Goal: Check status: Check status

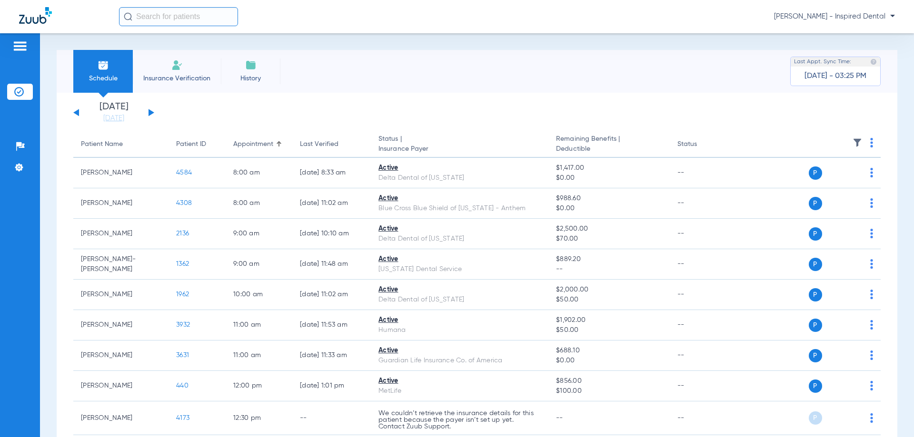
click at [151, 113] on button at bounding box center [152, 112] width 6 height 7
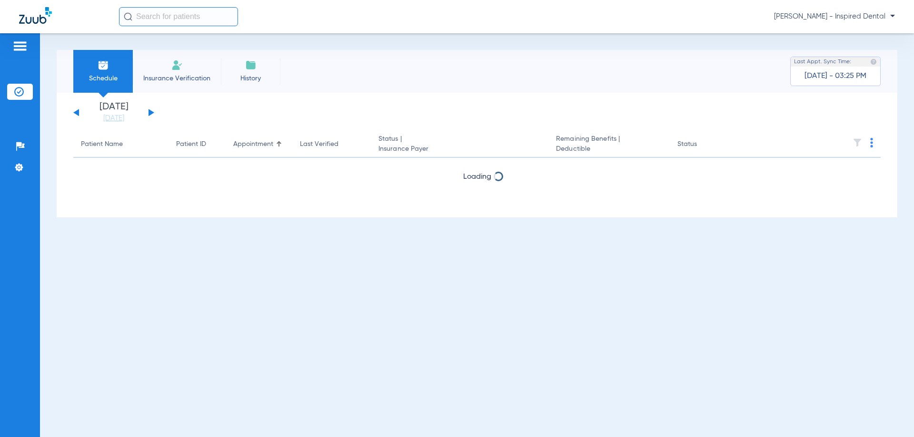
click at [151, 113] on button at bounding box center [152, 112] width 6 height 7
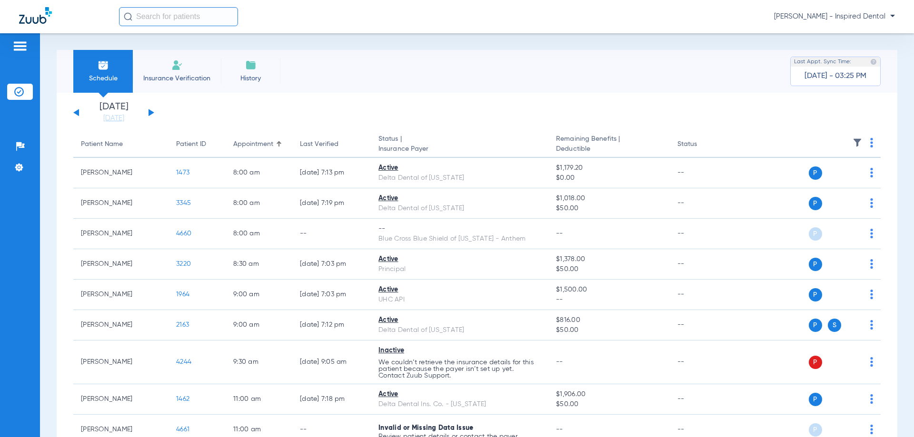
click at [81, 111] on div "[DATE] [DATE] [DATE] [DATE] [DATE] [DATE] [DATE] [DATE] [DATE] [DATE] [DATE] [D…" at bounding box center [113, 112] width 81 height 21
click at [75, 113] on button at bounding box center [76, 112] width 6 height 7
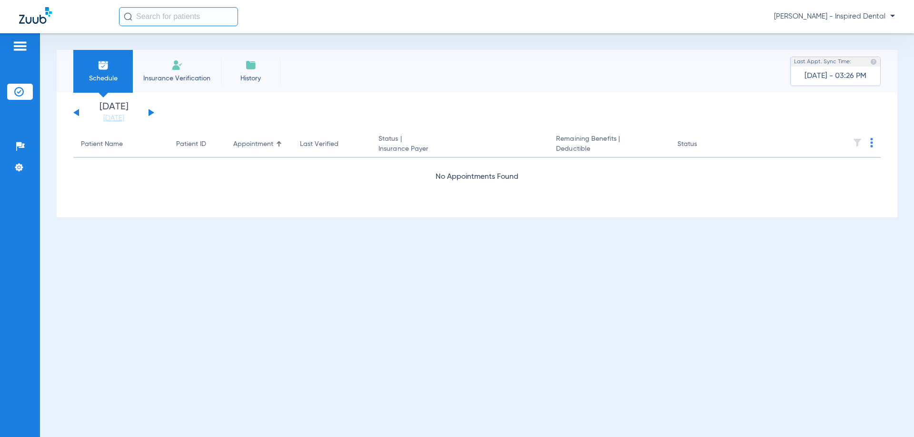
click at [72, 108] on div "[DATE] [DATE] [DATE] [DATE] [DATE] [DATE] [DATE] [DATE] [DATE] [DATE] [DATE] [D…" at bounding box center [477, 155] width 841 height 125
click at [73, 109] on div "[DATE] [DATE] [DATE] [DATE] [DATE] [DATE] [DATE] [DATE] [DATE] [DATE] [DATE] [D…" at bounding box center [477, 155] width 841 height 125
click at [151, 109] on div "[DATE] [DATE] [DATE] [DATE] [DATE] [DATE] [DATE] [DATE] [DATE] [DATE] [DATE] [D…" at bounding box center [113, 112] width 81 height 21
click at [149, 110] on button at bounding box center [152, 112] width 6 height 7
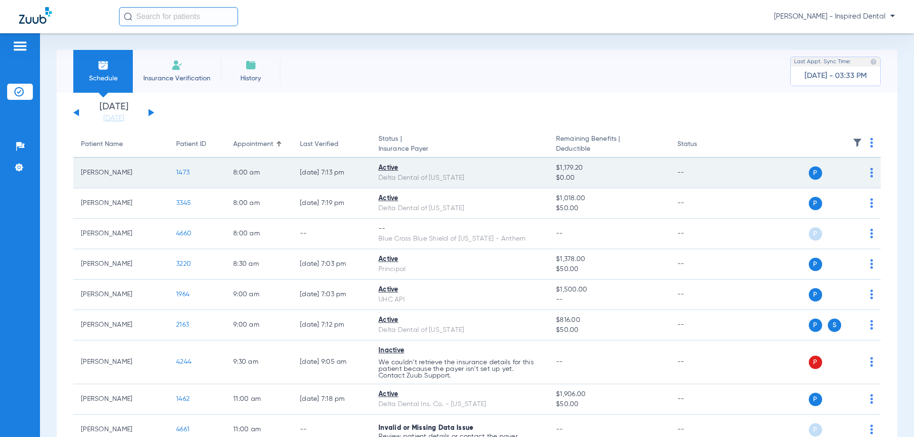
click at [184, 171] on span "1473" at bounding box center [182, 172] width 13 height 7
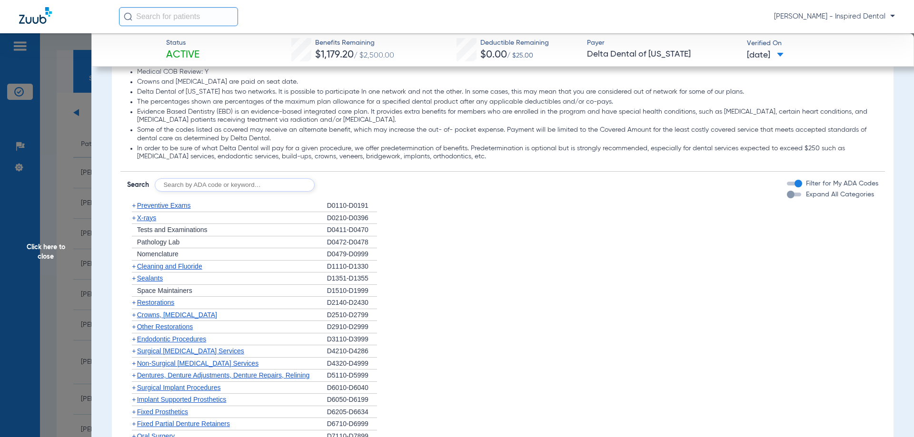
scroll to position [571, 0]
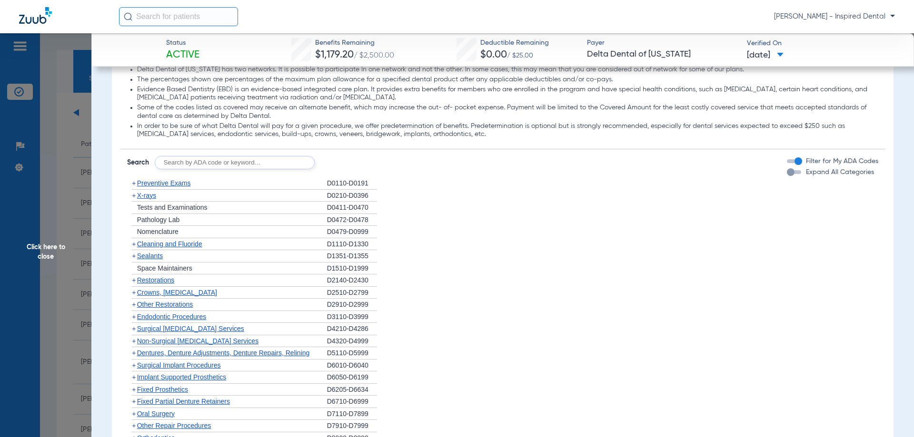
click at [145, 179] on div "+ Preventive Exams" at bounding box center [227, 184] width 200 height 12
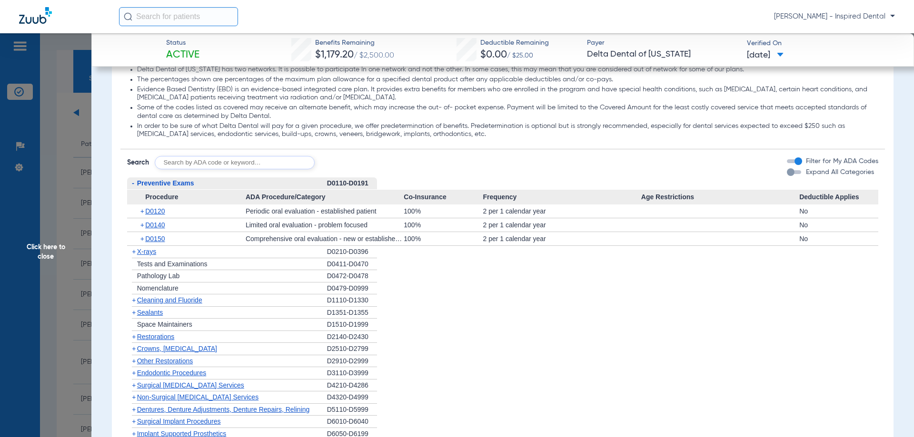
click at [177, 162] on input "text" at bounding box center [235, 162] width 160 height 13
type input "d0120"
click at [363, 167] on button "Search" at bounding box center [350, 162] width 38 height 13
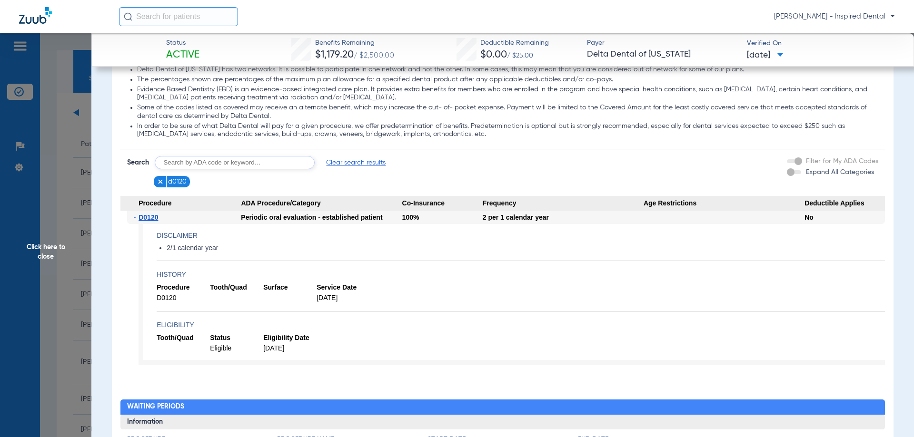
click at [205, 169] on input "text" at bounding box center [235, 162] width 160 height 13
type input "d4910"
click at [341, 159] on button "Search" at bounding box center [350, 162] width 38 height 13
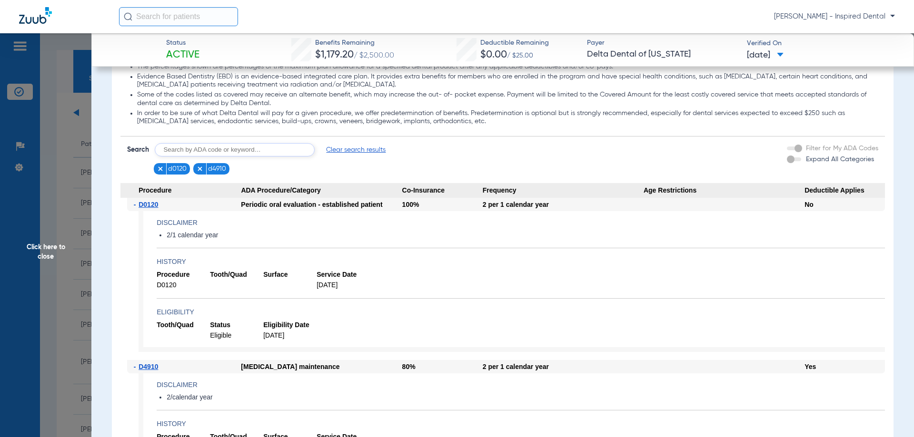
scroll to position [524, 0]
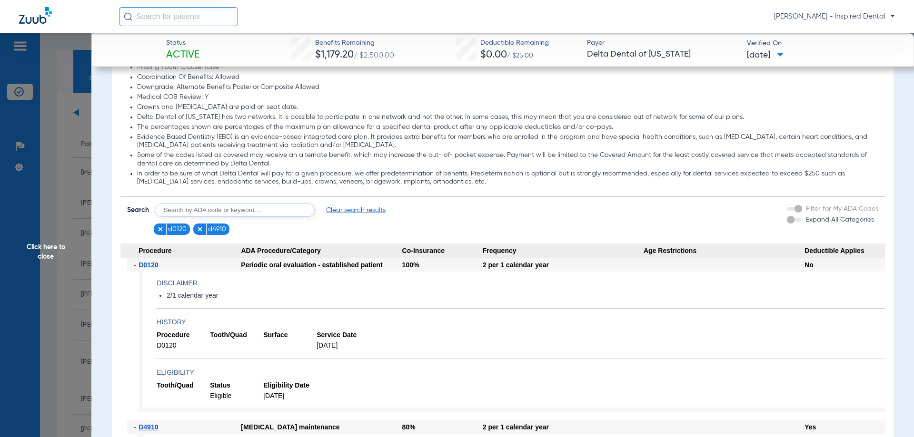
click at [231, 211] on input "text" at bounding box center [235, 210] width 160 height 13
type input "d1206"
click at [347, 213] on button "Search" at bounding box center [350, 210] width 38 height 13
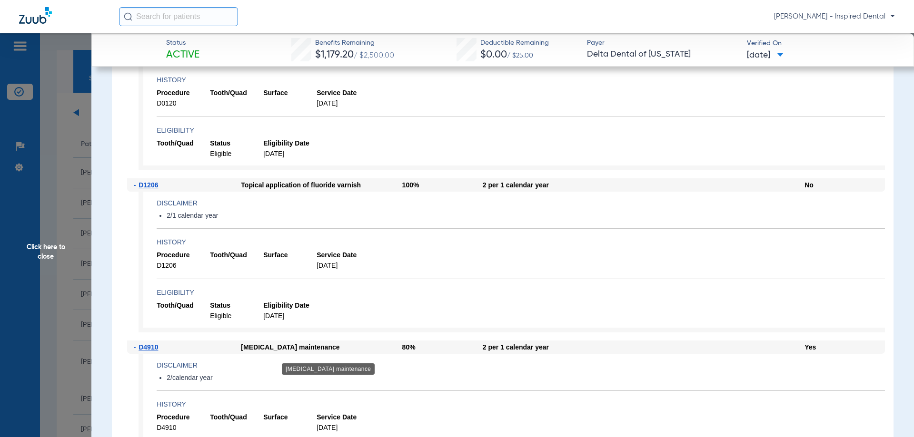
scroll to position [777, 0]
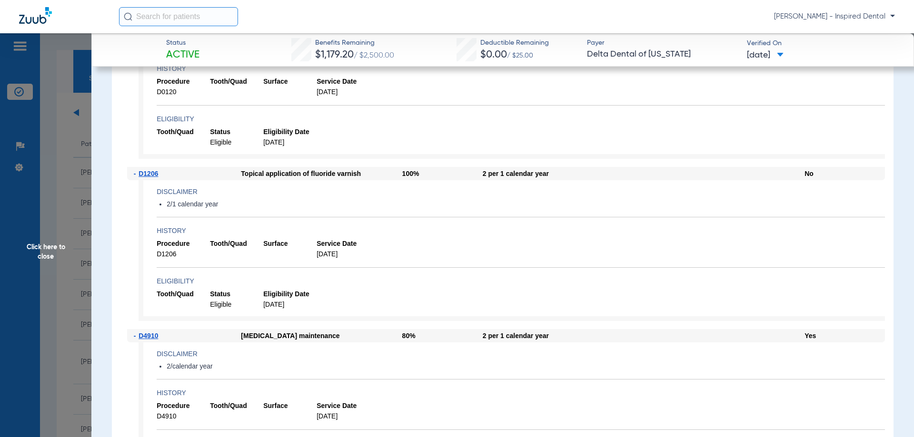
click at [35, 250] on span "Click here to close" at bounding box center [45, 251] width 91 height 437
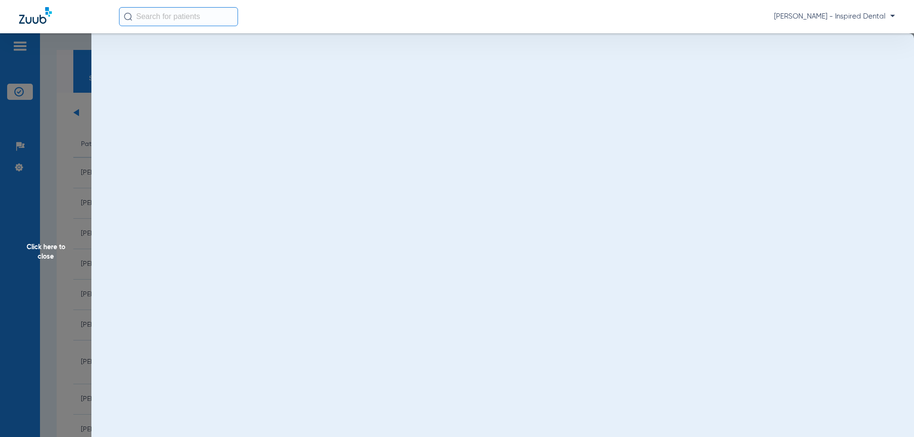
scroll to position [0, 0]
click at [36, 253] on span "Click here to close" at bounding box center [45, 251] width 91 height 437
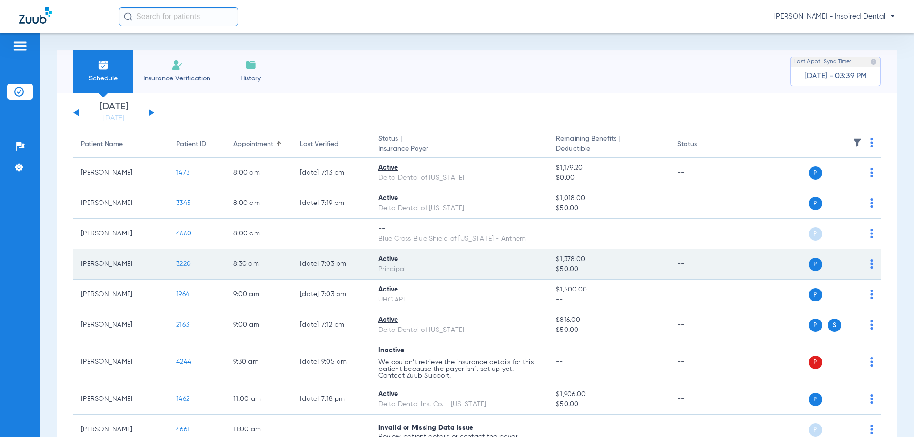
click at [183, 262] on span "3220" at bounding box center [183, 264] width 15 height 7
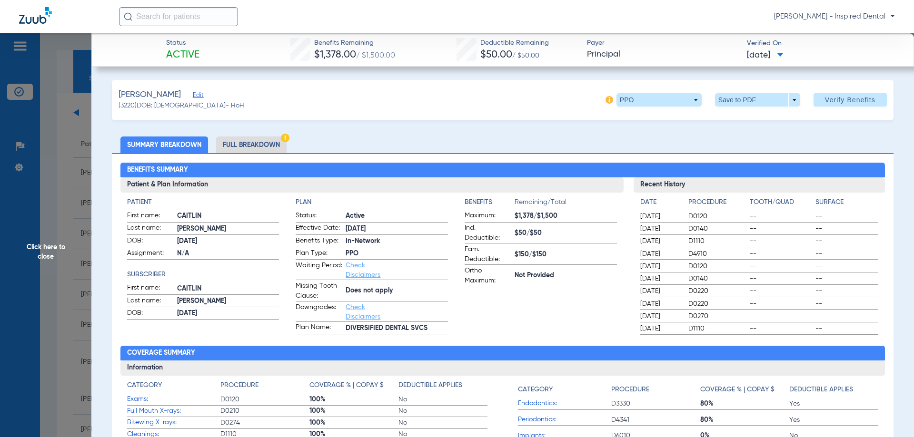
click at [417, 117] on div "[PERSON_NAME] Edit (3220) DOB: [DEMOGRAPHIC_DATA] - HoH PPO arrow_drop_down Sav…" at bounding box center [503, 100] width 782 height 40
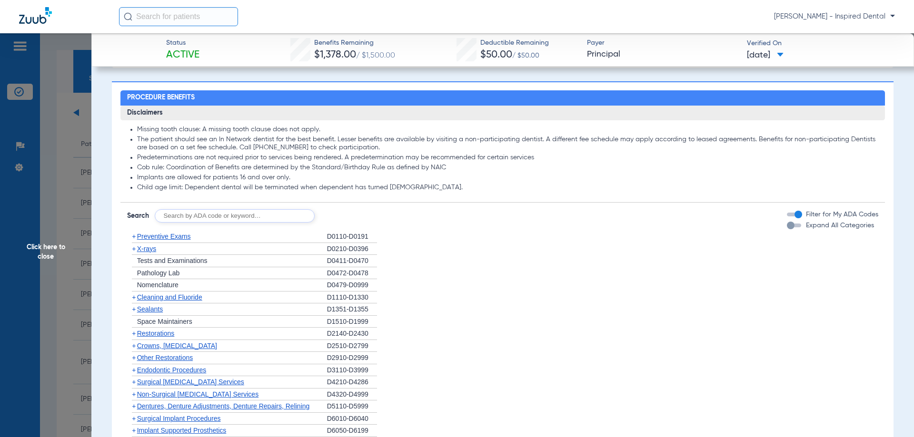
scroll to position [524, 0]
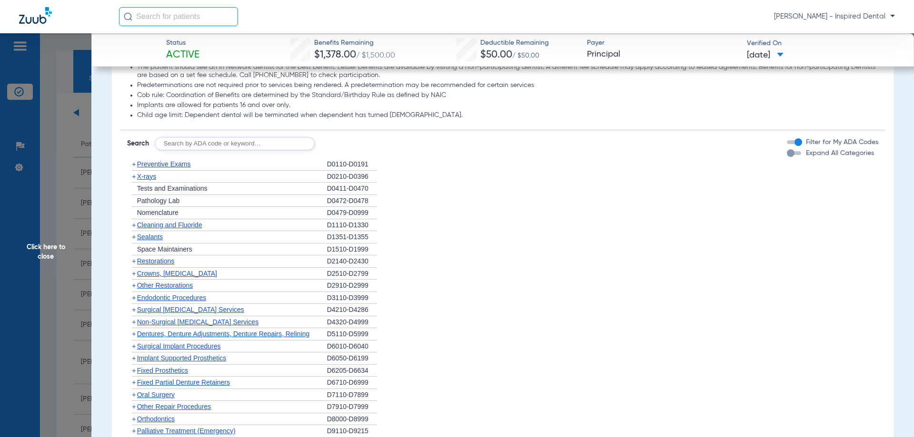
click at [176, 158] on div "Disclaimers Missing tooth clause: A missing tooth clause does not apply. The pa…" at bounding box center [502, 257] width 765 height 448
drag, startPoint x: 260, startPoint y: 159, endPoint x: 261, endPoint y: 145, distance: 13.8
click at [261, 158] on div "Disclaimers Missing tooth clause: A missing tooth clause does not apply. The pa…" at bounding box center [502, 257] width 765 height 448
click at [261, 145] on input "text" at bounding box center [235, 143] width 160 height 13
type input "d0120"
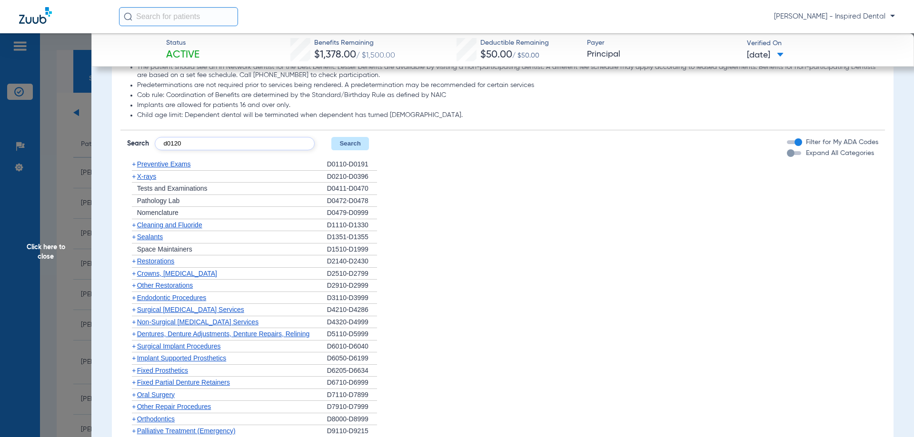
click at [346, 149] on button "Search" at bounding box center [350, 143] width 38 height 13
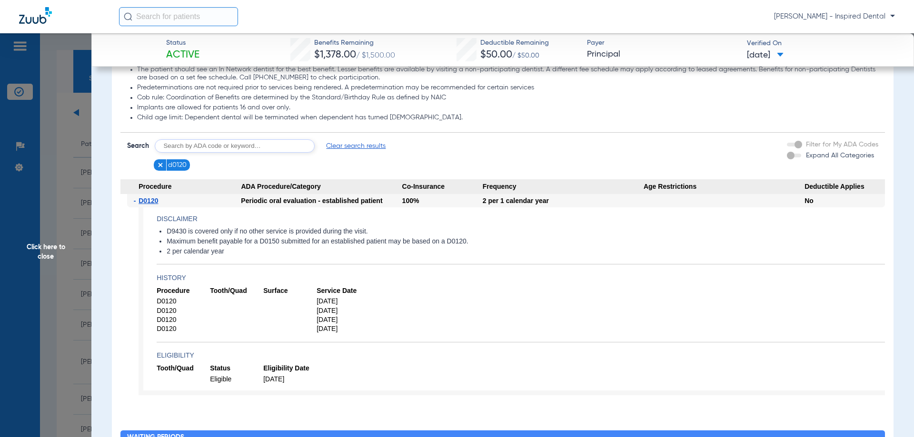
scroll to position [476, 0]
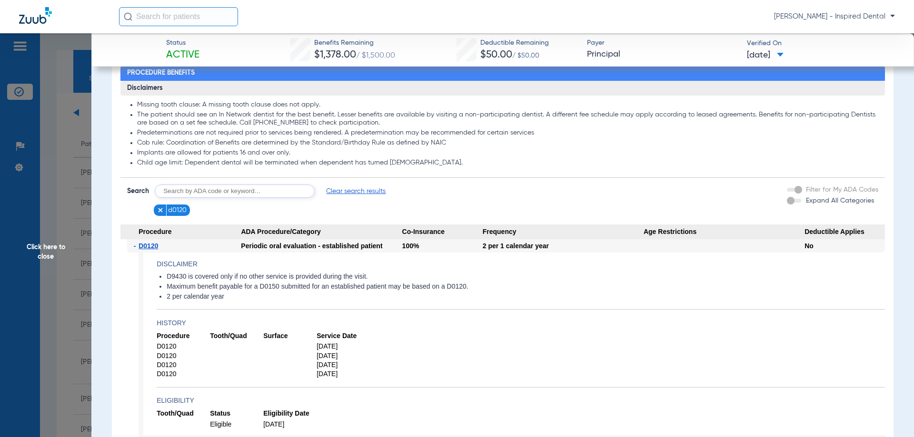
click at [208, 198] on app-searchbar "Search Clear search results d0120" at bounding box center [256, 201] width 259 height 32
click at [206, 190] on input "text" at bounding box center [235, 191] width 160 height 13
type input "d1110"
click at [348, 189] on button "Search" at bounding box center [350, 191] width 38 height 13
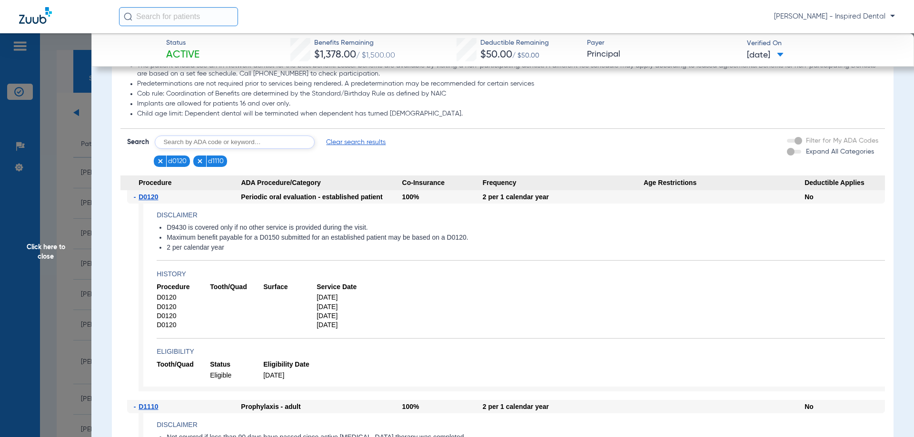
scroll to position [524, 0]
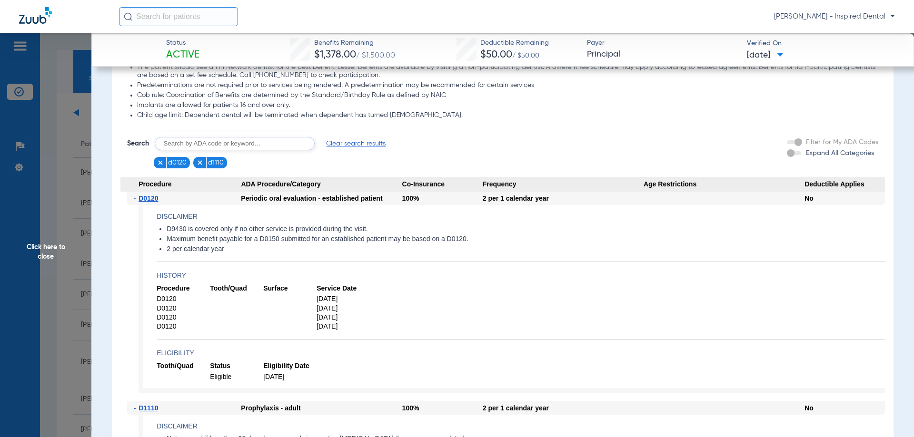
click at [174, 154] on app-searchbar "Search Clear search results d0120 d1110" at bounding box center [256, 153] width 259 height 32
click at [173, 146] on input "text" at bounding box center [235, 143] width 160 height 13
type input "d1206"
click at [342, 148] on button "Search" at bounding box center [350, 143] width 38 height 13
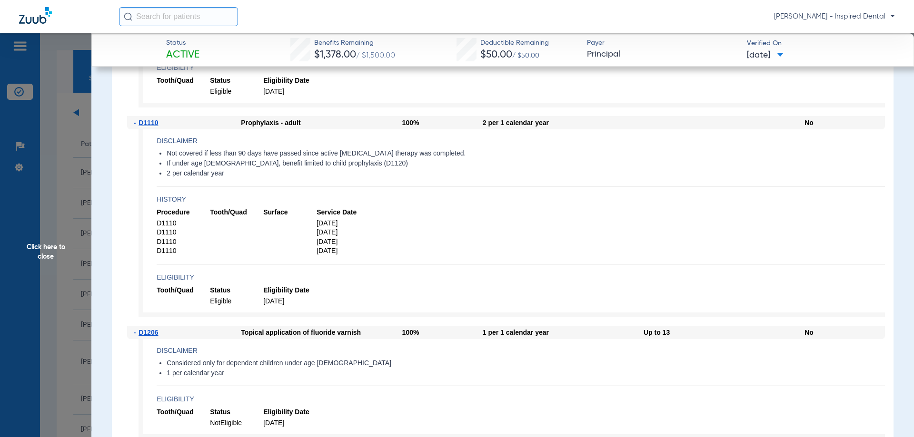
scroll to position [857, 0]
